Goal: Information Seeking & Learning: Learn about a topic

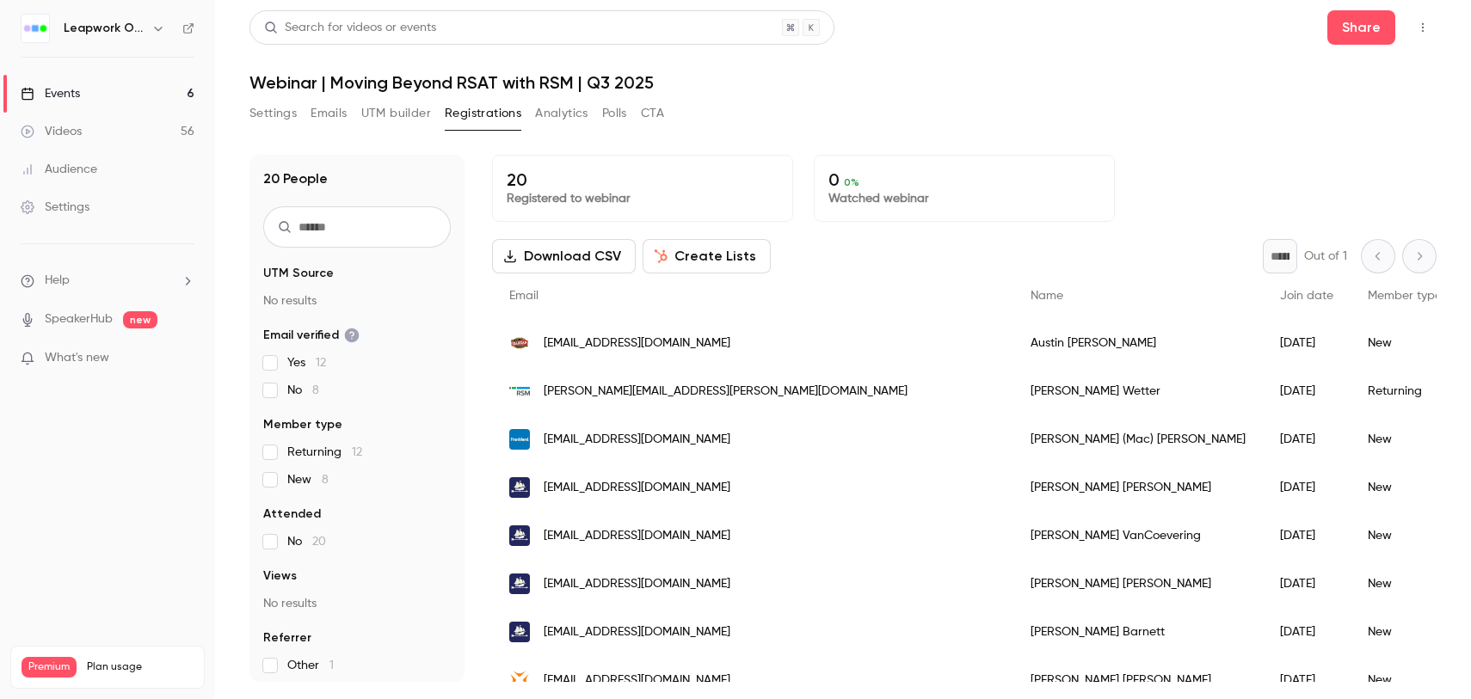
scroll to position [36, 0]
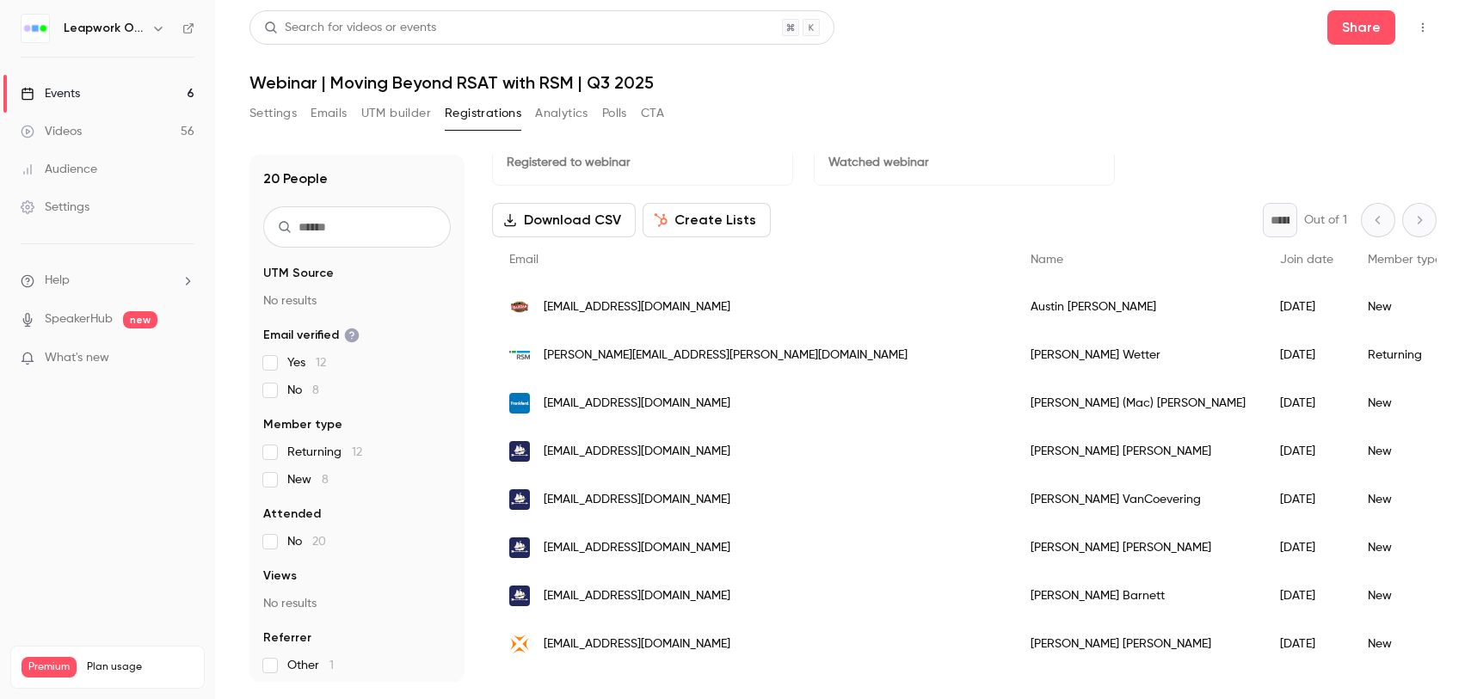
click at [179, 94] on link "Events 6" at bounding box center [107, 94] width 215 height 38
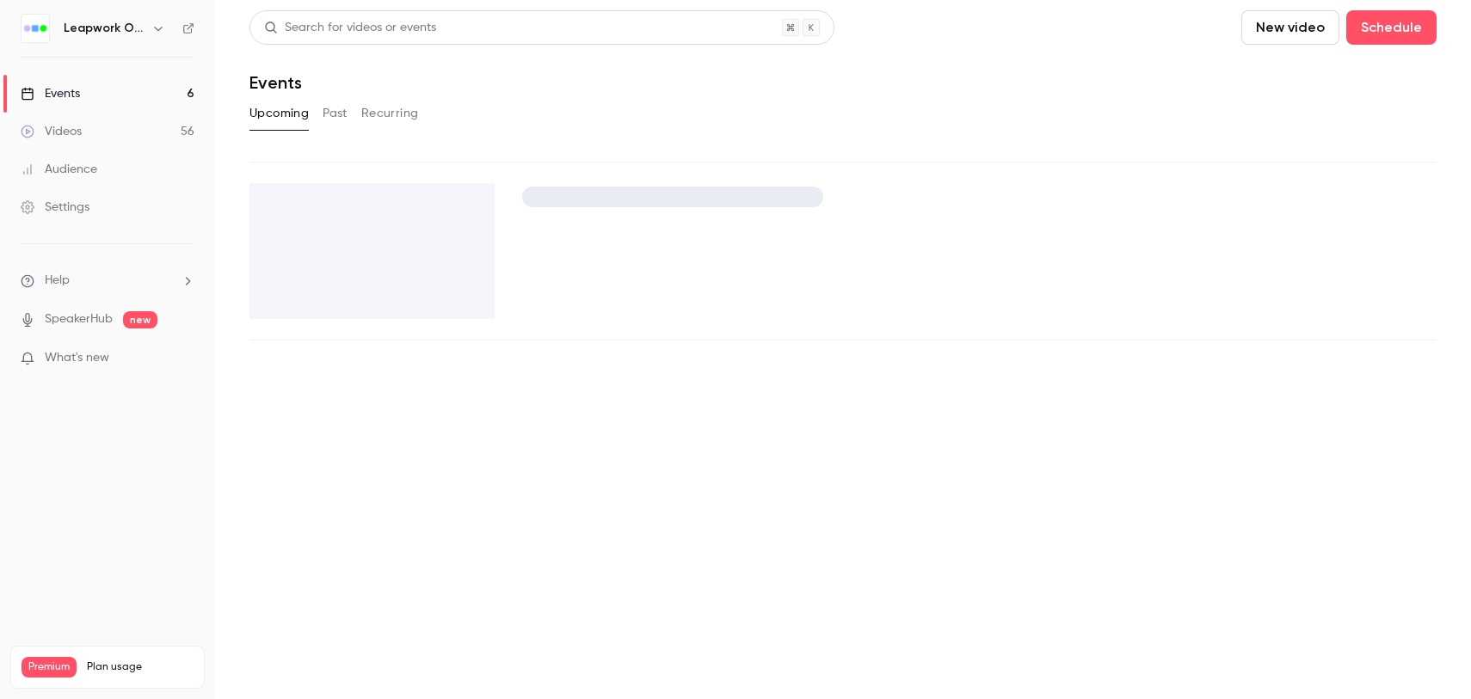
click at [157, 27] on icon "button" at bounding box center [158, 28] width 14 height 14
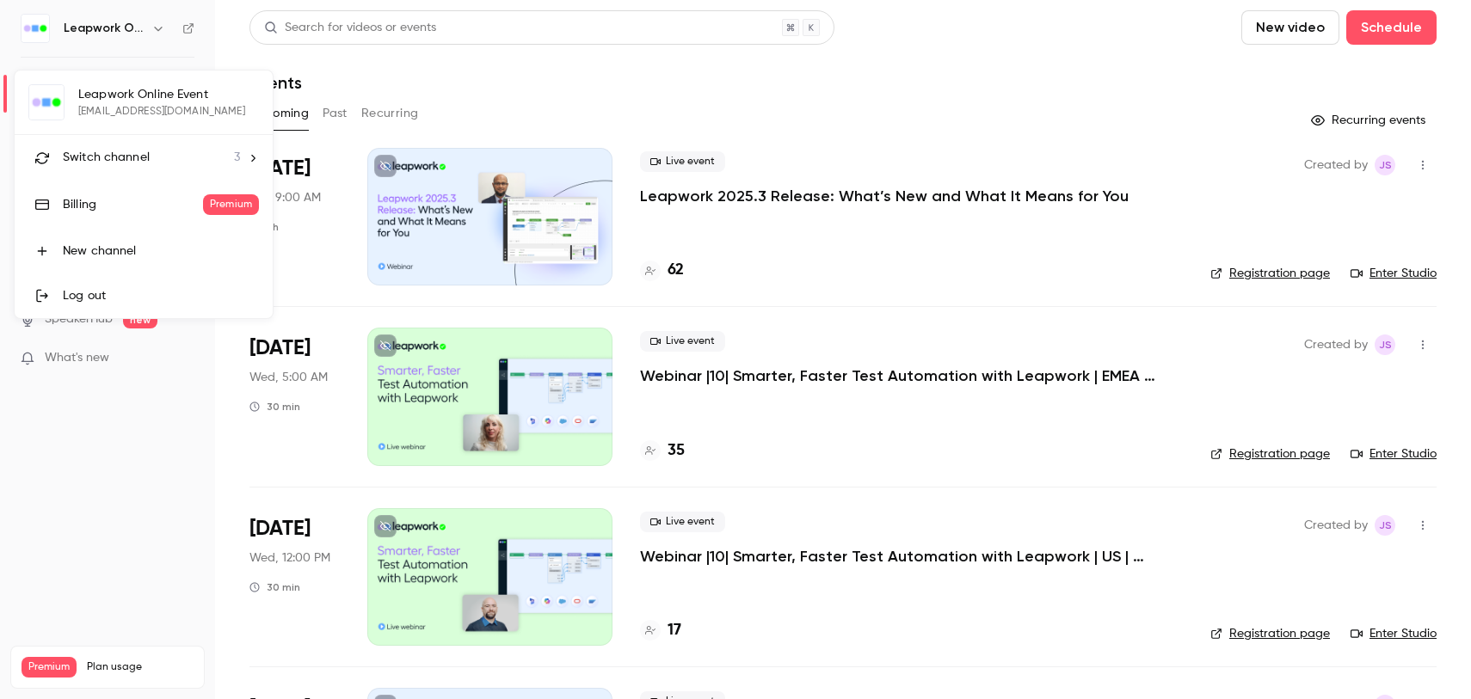
click at [209, 161] on div "Switch channel 3" at bounding box center [151, 158] width 177 height 18
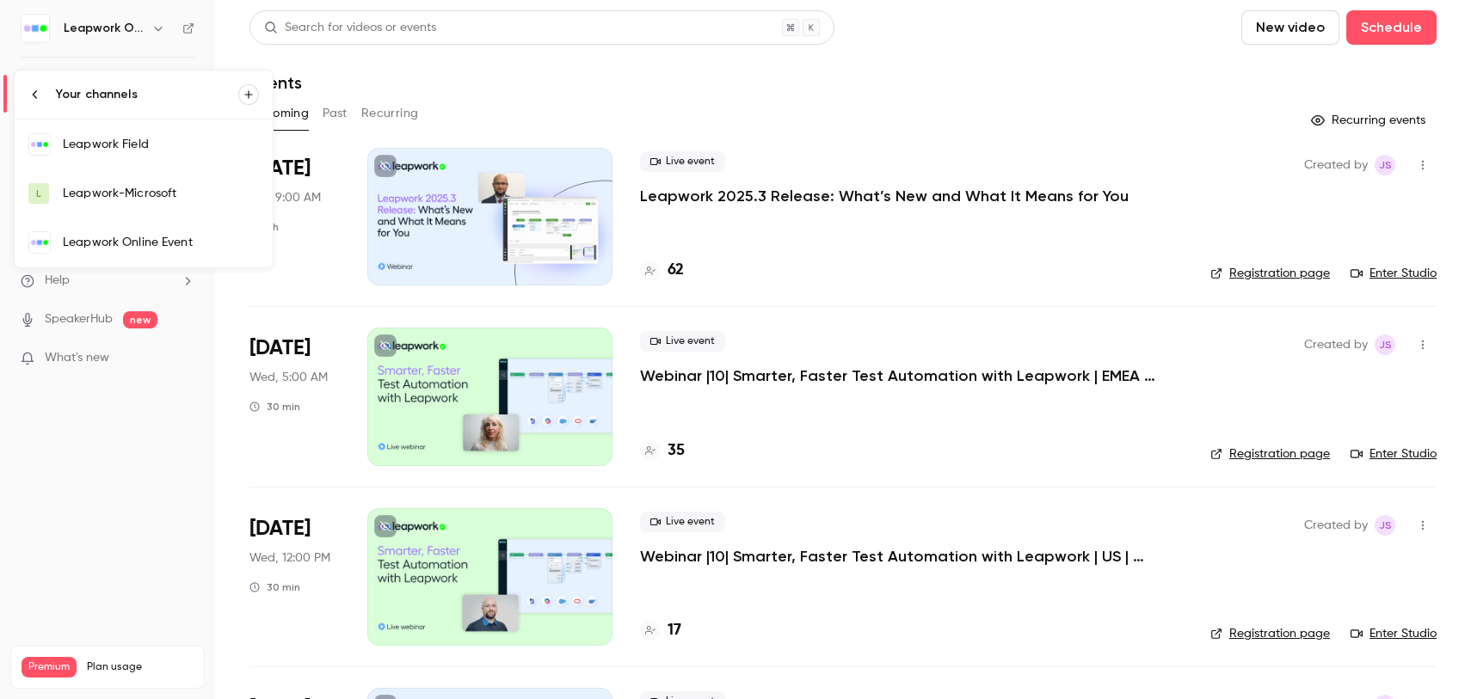
click at [139, 145] on div "Leapwork Field" at bounding box center [161, 144] width 196 height 17
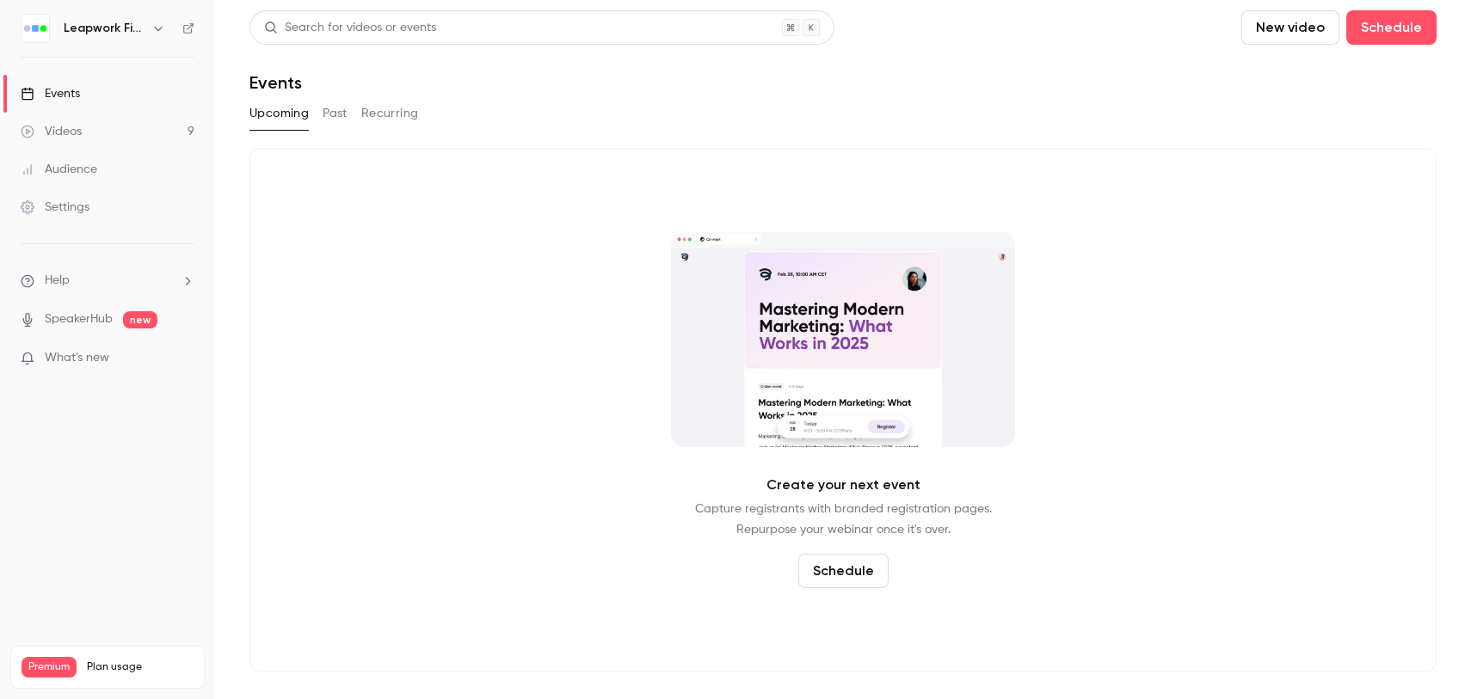
click at [335, 118] on button "Past" at bounding box center [334, 114] width 25 height 28
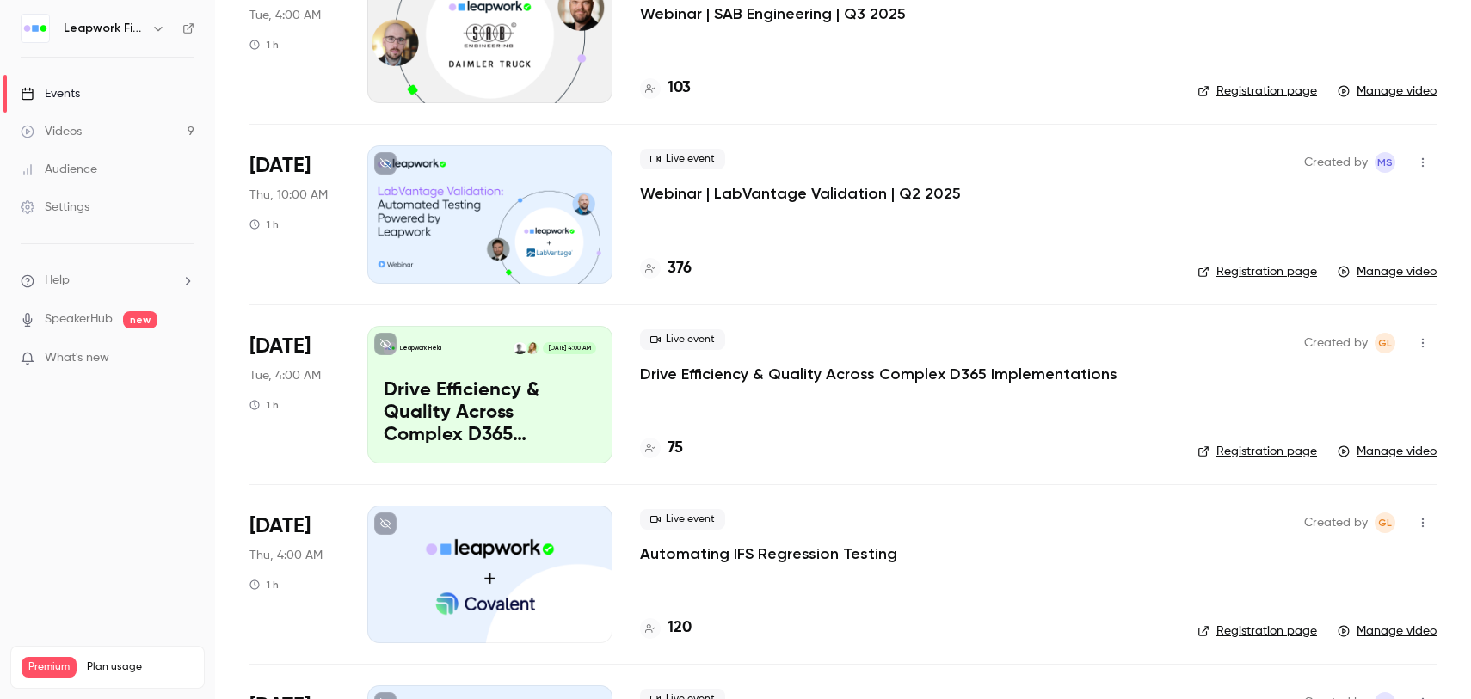
scroll to position [188, 0]
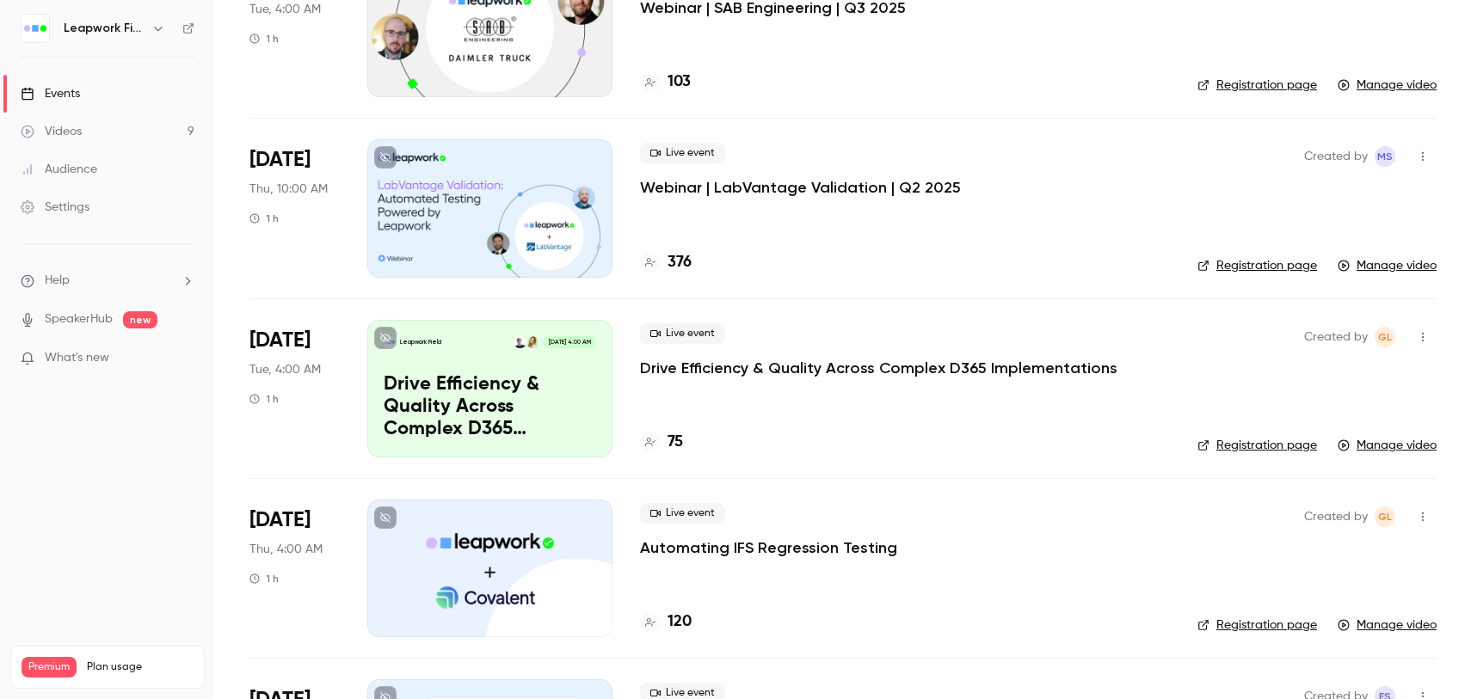
click at [766, 232] on div "Live event Webinar | LabVantage Validation | Q2 2025 376" at bounding box center [905, 208] width 530 height 138
click at [667, 181] on p "Webinar | LabVantage Validation | Q2 2025" at bounding box center [800, 187] width 321 height 21
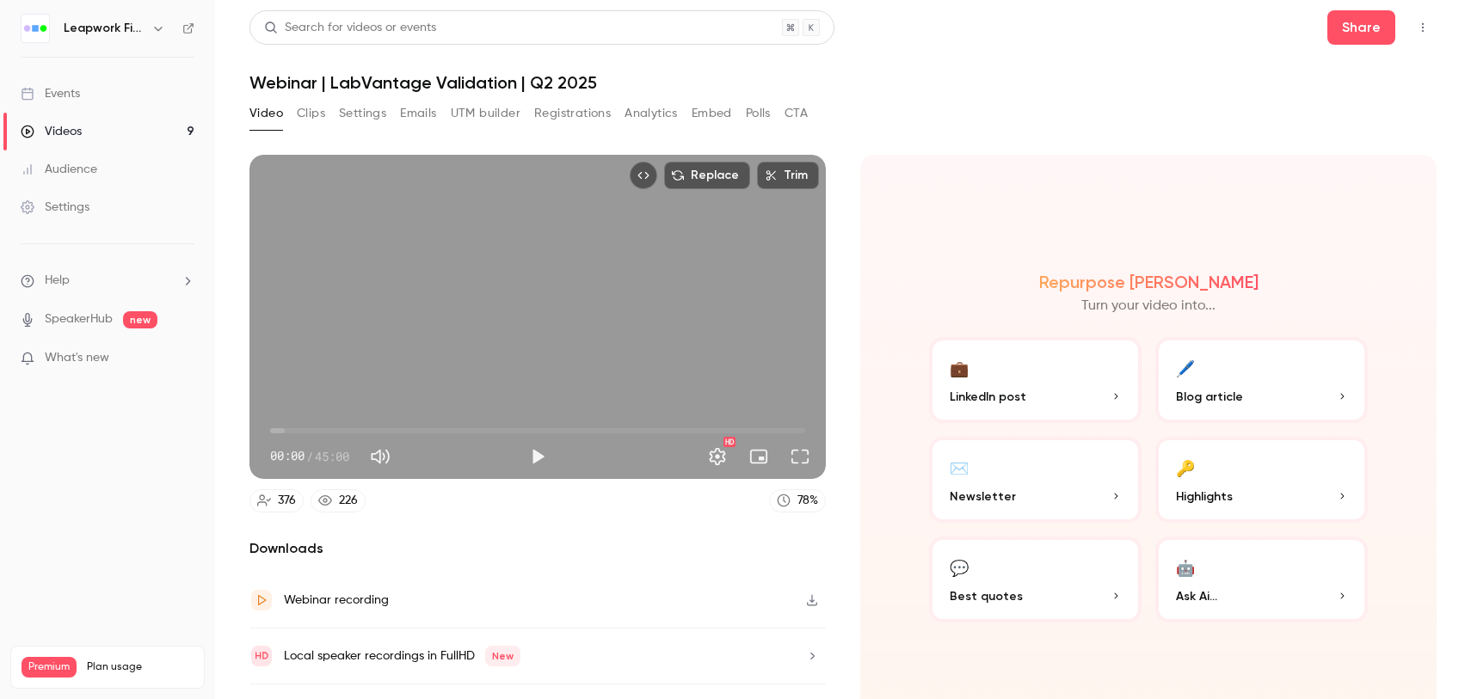
click at [596, 114] on button "Registrations" at bounding box center [572, 114] width 77 height 28
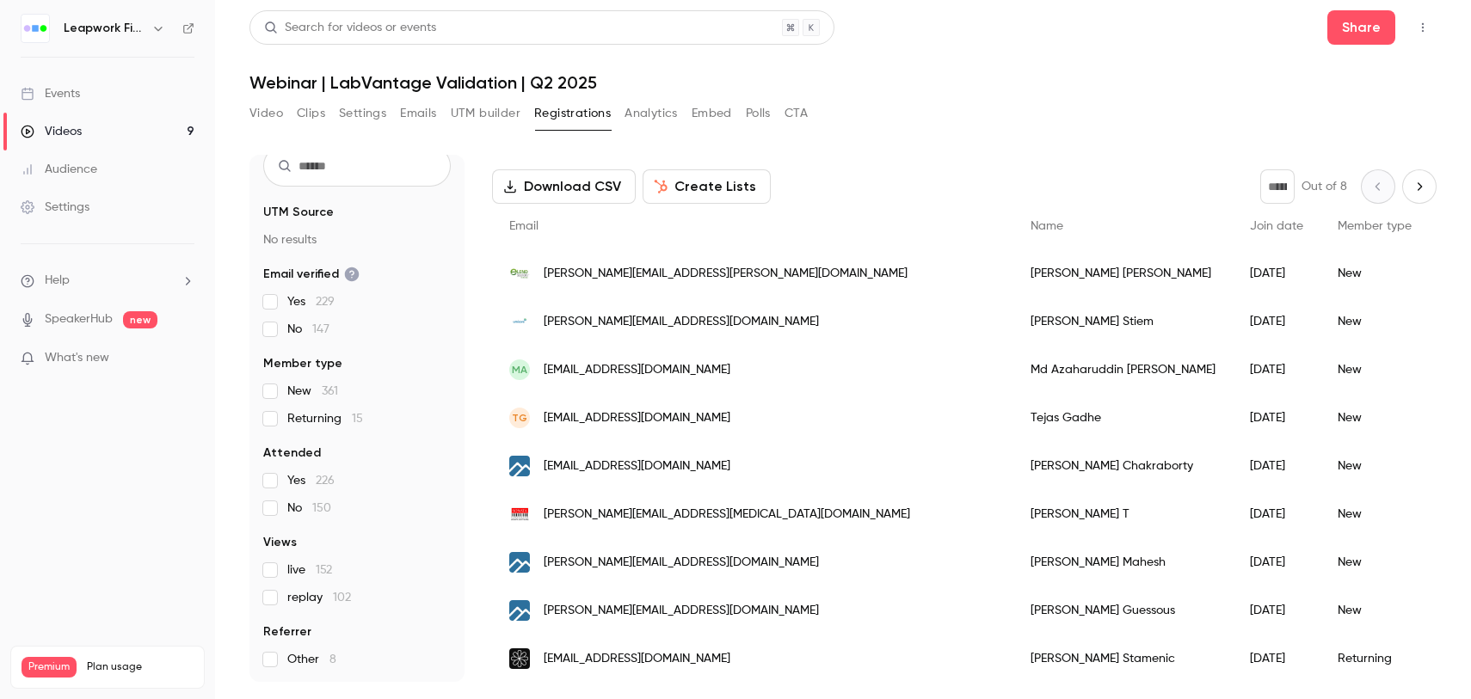
scroll to position [66, 0]
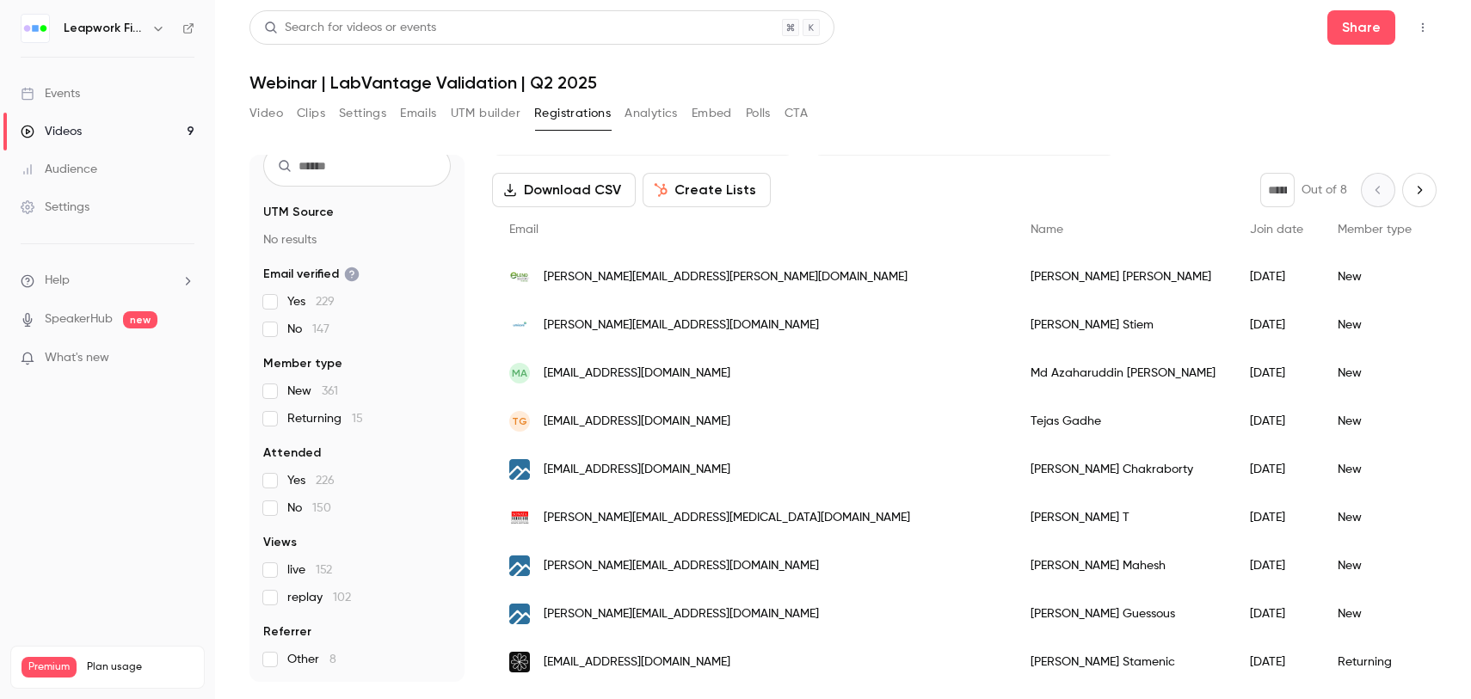
click at [759, 115] on button "Polls" at bounding box center [758, 114] width 25 height 28
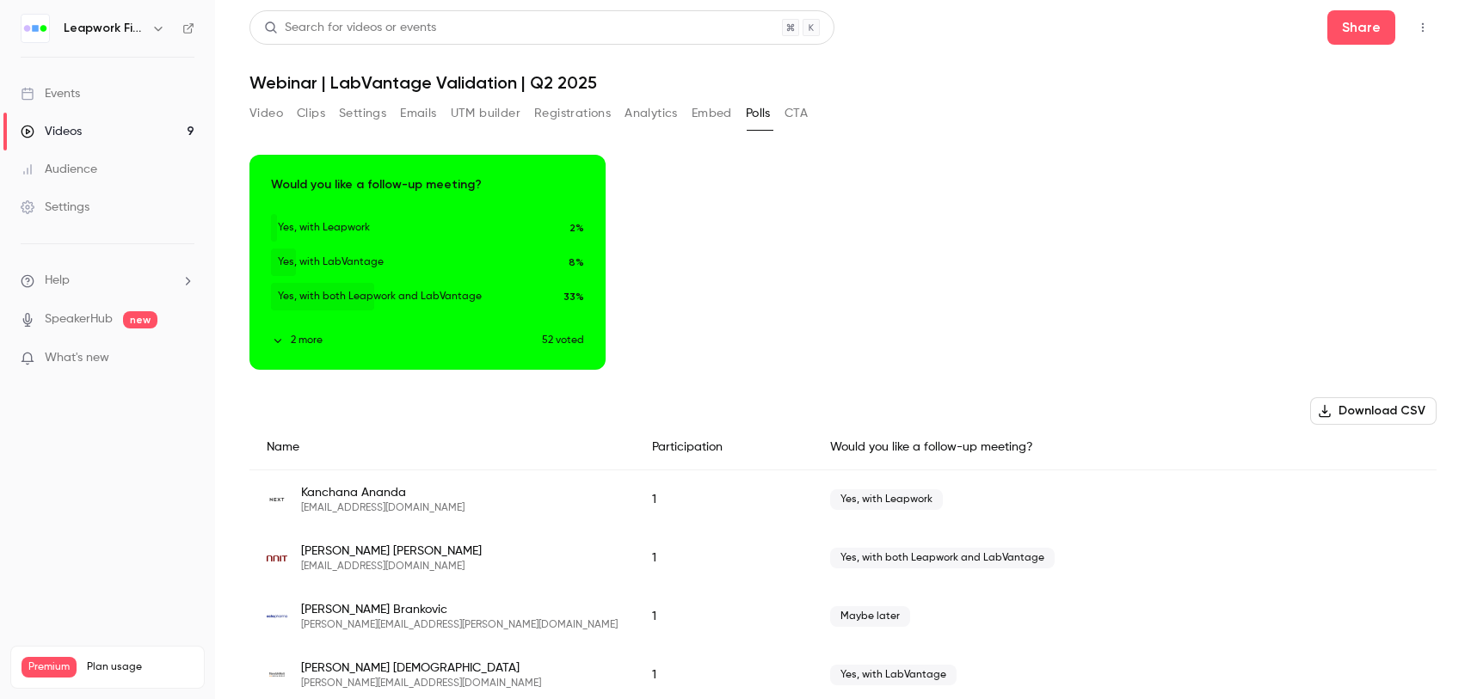
click at [303, 341] on button "2 more" at bounding box center [406, 340] width 271 height 15
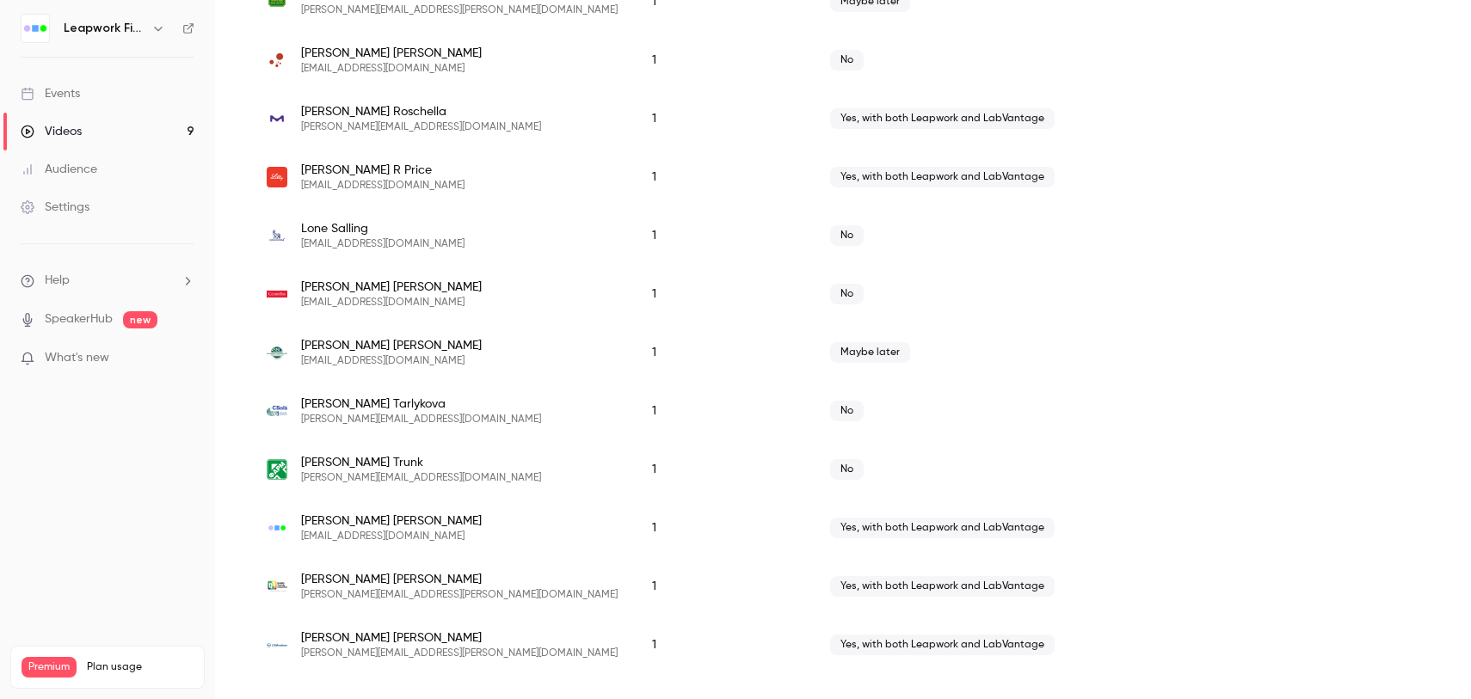
scroll to position [2907, 0]
